Goal: Task Accomplishment & Management: Manage account settings

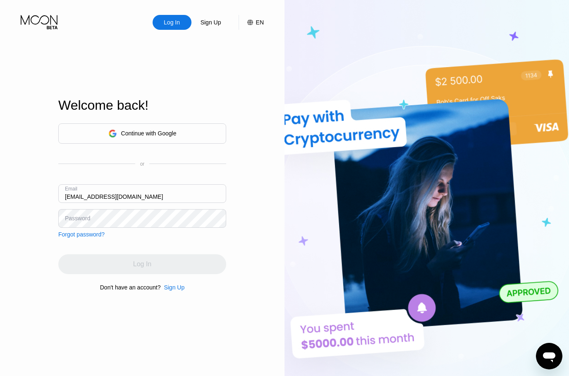
type input "[EMAIL_ADDRESS][DOMAIN_NAME]"
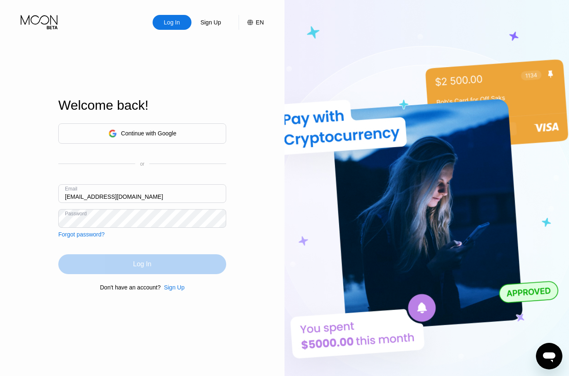
click at [154, 274] on div "Log In" at bounding box center [142, 264] width 168 height 20
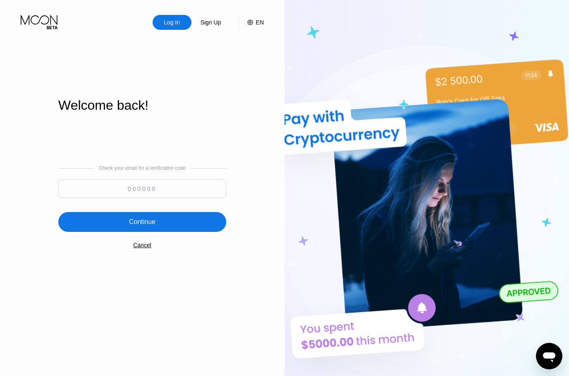
click at [144, 198] on input at bounding box center [142, 188] width 168 height 19
paste input "208526"
type input "208526"
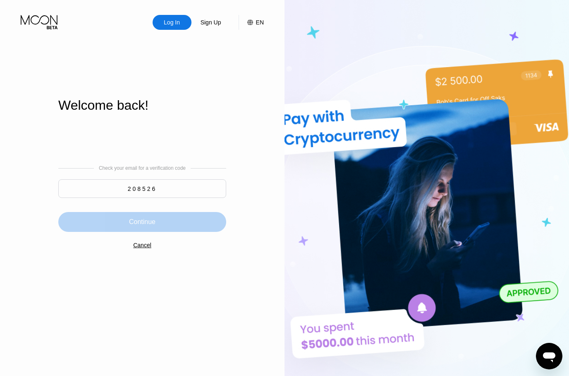
click at [176, 232] on div "Continue" at bounding box center [142, 222] width 168 height 20
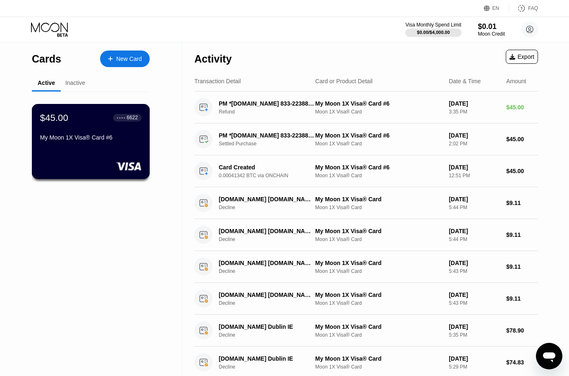
click at [90, 139] on div "My Moon 1X Visa® Card #6" at bounding box center [90, 137] width 101 height 7
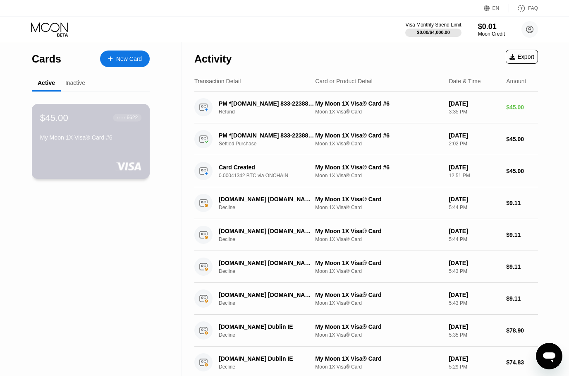
click at [77, 135] on div "My Moon 1X Visa® Card #6" at bounding box center [90, 137] width 101 height 7
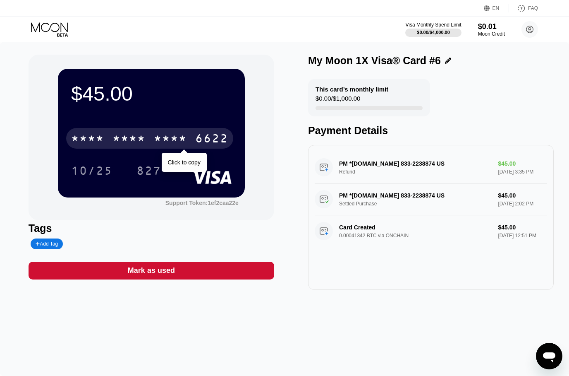
click at [175, 144] on div "* * * *" at bounding box center [170, 139] width 33 height 13
